Goal: Task Accomplishment & Management: Manage account settings

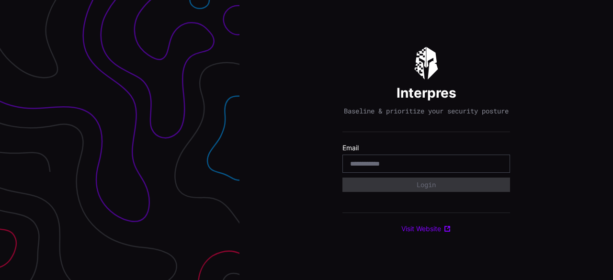
type input "**********"
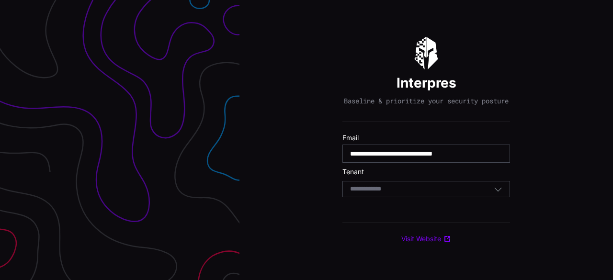
click at [430, 191] on div "Select Tenant" at bounding box center [422, 189] width 144 height 9
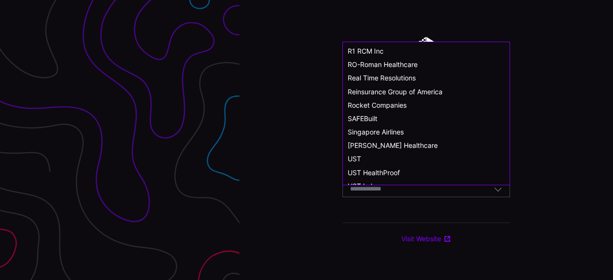
scroll to position [528, 0]
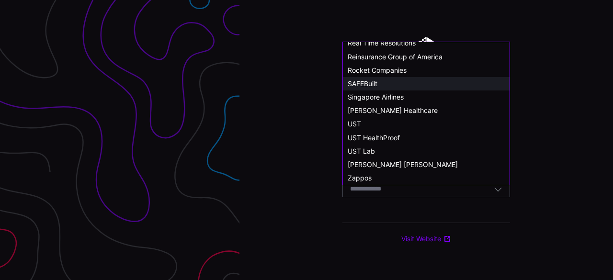
click at [386, 80] on div "SAFEBuilt" at bounding box center [426, 84] width 157 height 9
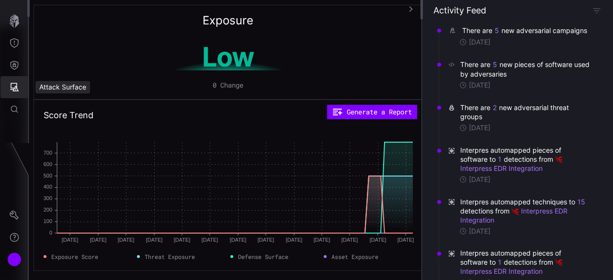
click at [17, 83] on icon "Attack Surface" at bounding box center [15, 87] width 10 height 10
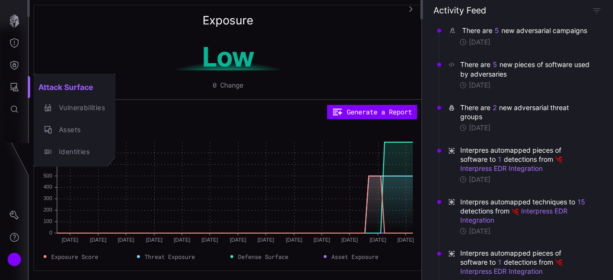
click at [20, 65] on div at bounding box center [306, 140] width 613 height 280
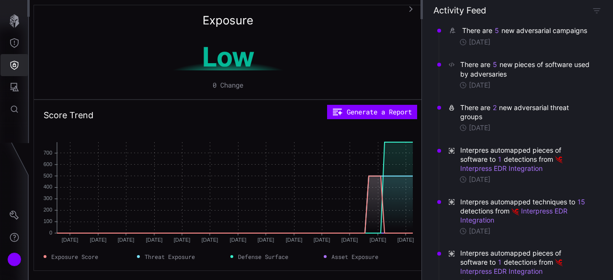
click at [13, 66] on icon "Defense Surface" at bounding box center [15, 65] width 8 height 9
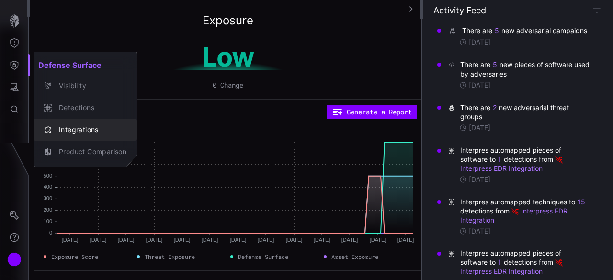
click at [74, 136] on div "Integrations" at bounding box center [90, 130] width 72 height 12
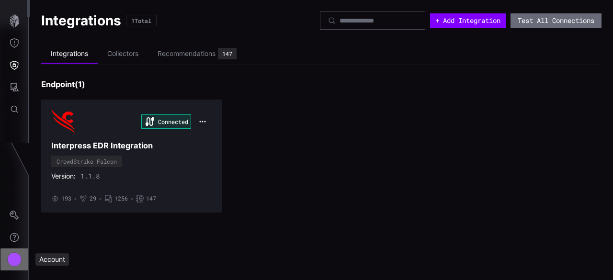
click at [14, 267] on button "Account" at bounding box center [14, 260] width 28 height 22
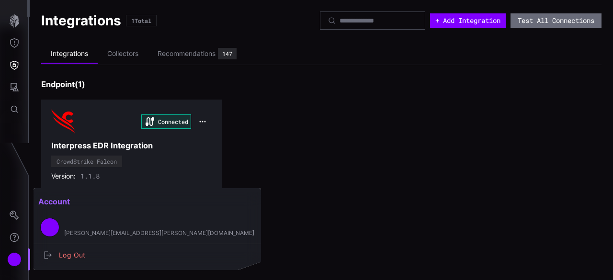
click at [14, 212] on div at bounding box center [306, 140] width 613 height 280
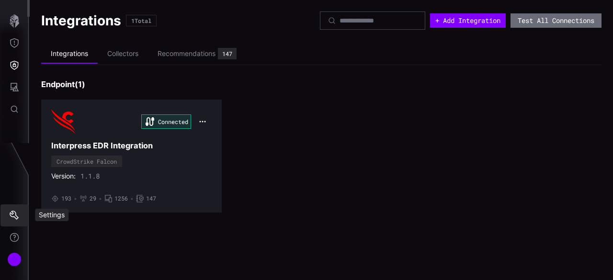
click at [16, 219] on icon "Settings" at bounding box center [15, 216] width 10 height 10
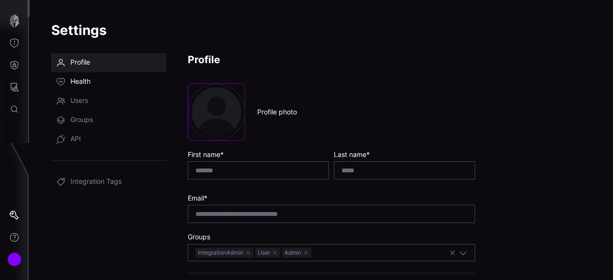
click at [91, 77] on link "Health" at bounding box center [108, 81] width 115 height 19
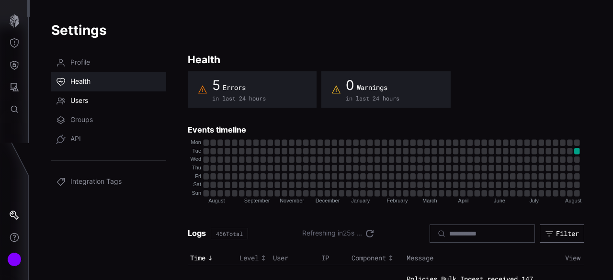
click at [83, 104] on span "Users" at bounding box center [79, 101] width 18 height 10
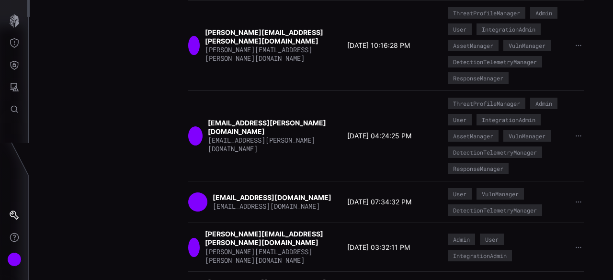
scroll to position [224, 0]
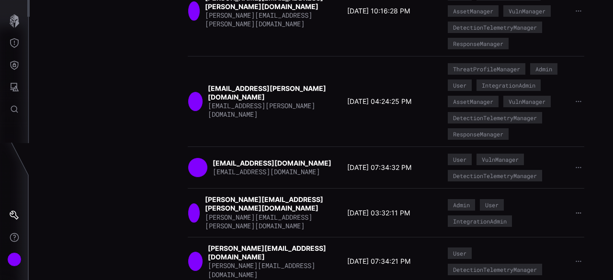
click at [576, 210] on icon "button" at bounding box center [579, 213] width 6 height 6
click at [602, 186] on div "Settings Profile Health Users Groups API Integration Tags Users 6 Total + Invit…" at bounding box center [322, 140] width 584 height 280
click at [281, 195] on strong "[PERSON_NAME][EMAIL_ADDRESS][PERSON_NAME][DOMAIN_NAME]" at bounding box center [264, 203] width 118 height 17
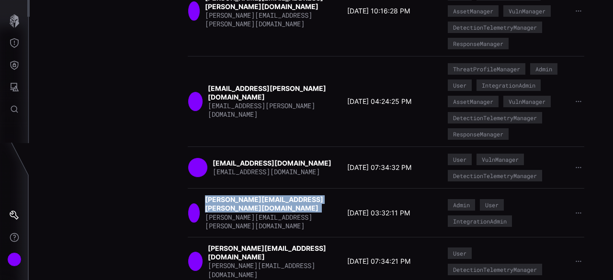
click at [281, 195] on strong "[PERSON_NAME][EMAIL_ADDRESS][PERSON_NAME][DOMAIN_NAME]" at bounding box center [264, 203] width 118 height 17
click at [575, 210] on icon "button" at bounding box center [578, 213] width 7 height 7
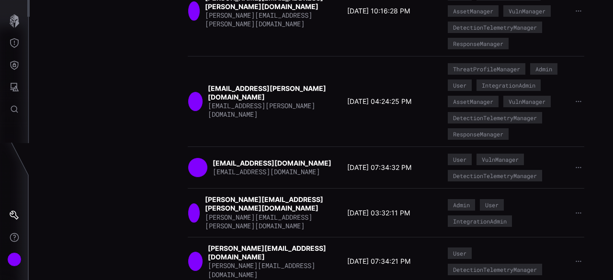
click at [299, 224] on div "[PERSON_NAME][EMAIL_ADDRESS][PERSON_NAME][DOMAIN_NAME] [PERSON_NAME][DOMAIN_NAM…" at bounding box center [386, 212] width 397 height 49
click at [460, 218] on div "IntegrationAdmin" at bounding box center [480, 221] width 54 height 6
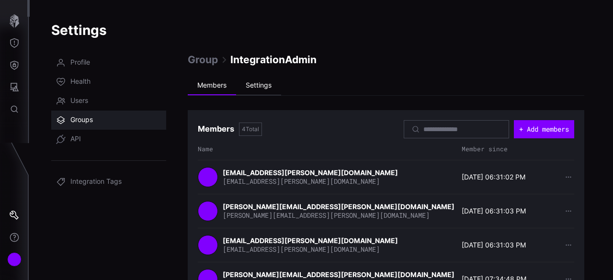
click at [249, 90] on li "Settings" at bounding box center [258, 85] width 45 height 19
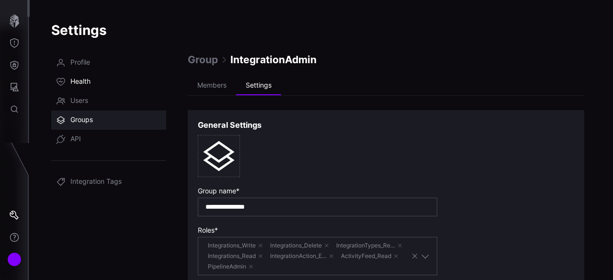
click at [89, 80] on span "Health" at bounding box center [80, 82] width 20 height 10
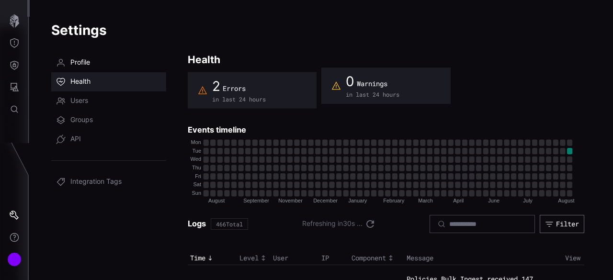
click at [83, 60] on span "Profile" at bounding box center [80, 63] width 20 height 10
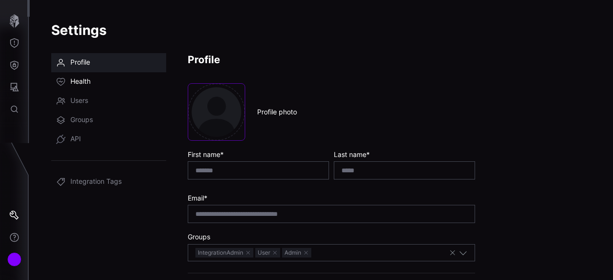
click at [85, 91] on link "Health" at bounding box center [108, 81] width 115 height 19
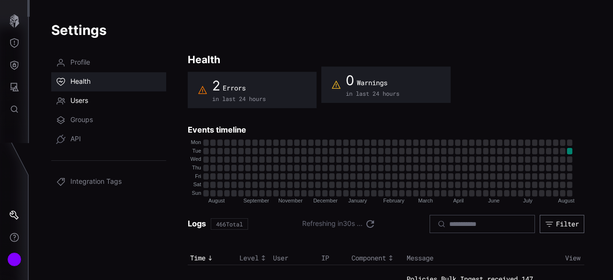
click at [81, 101] on span "Users" at bounding box center [79, 101] width 18 height 10
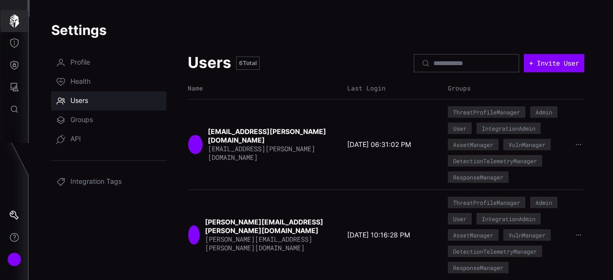
click at [14, 21] on icon "button" at bounding box center [15, 20] width 10 height 13
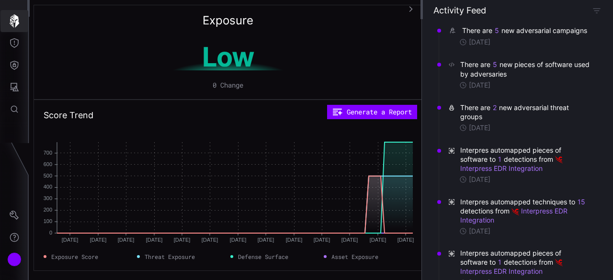
click at [15, 23] on icon "button" at bounding box center [14, 20] width 13 height 13
